Goal: Book appointment/travel/reservation

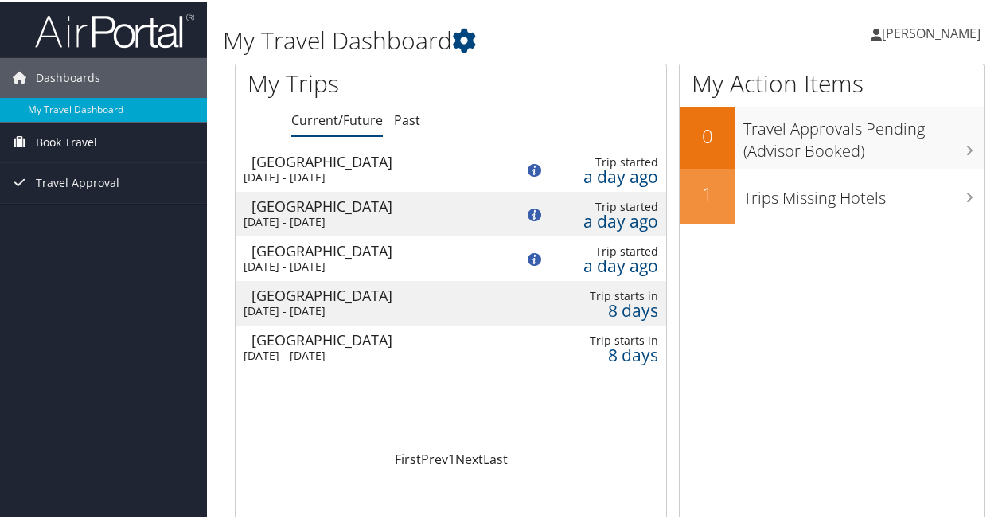
click at [34, 131] on link "Book Travel" at bounding box center [103, 141] width 207 height 40
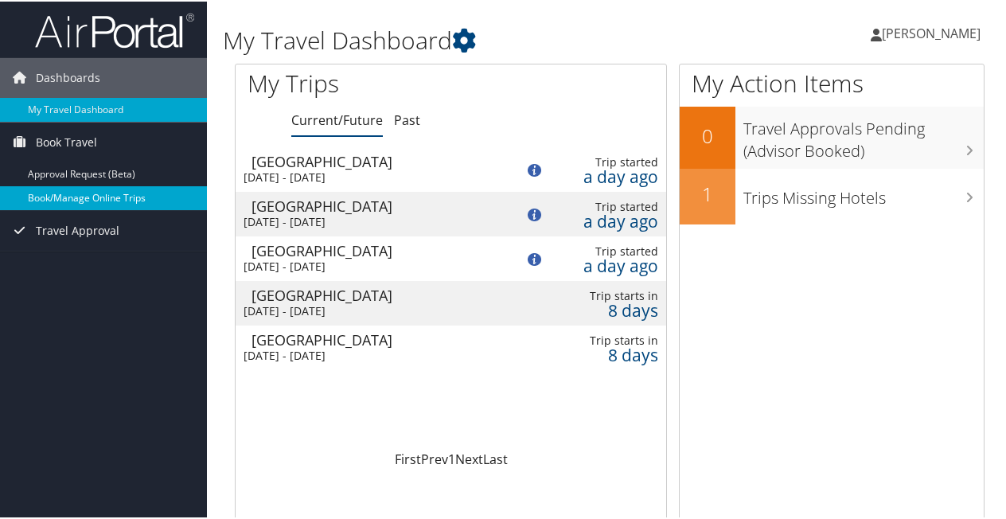
click at [51, 194] on link "Book/Manage Online Trips" at bounding box center [103, 197] width 207 height 24
